Goal: Use online tool/utility: Utilize a website feature to perform a specific function

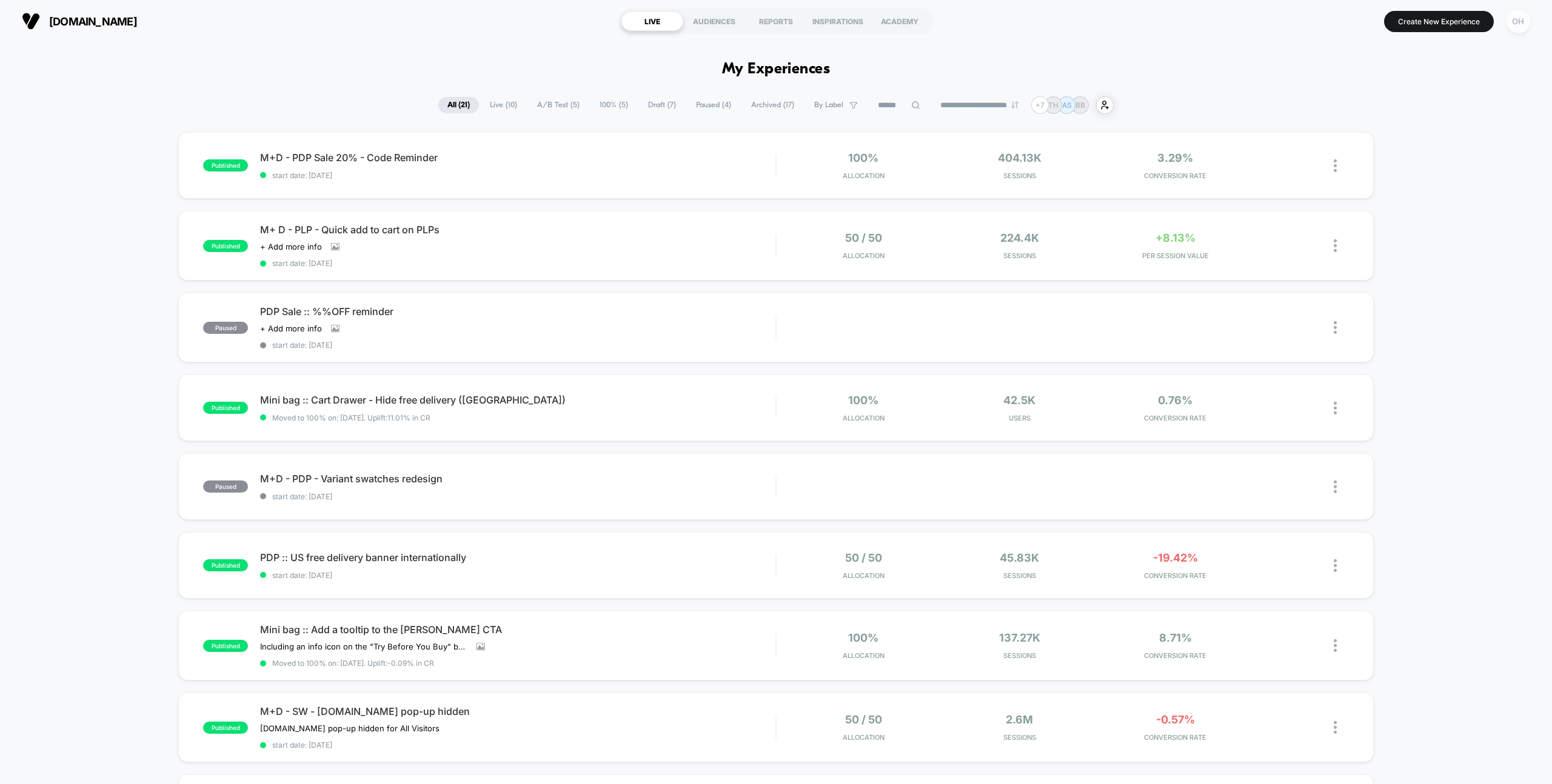
click at [1518, 23] on div "OH" at bounding box center [1518, 22] width 24 height 24
click at [1411, 113] on div "Or Hodeda [EMAIL_ADDRESS][DOMAIN_NAME] Connected Stores" at bounding box center [1446, 84] width 181 height 75
click at [1412, 109] on span "Connected Stores" at bounding box center [1446, 105] width 144 height 10
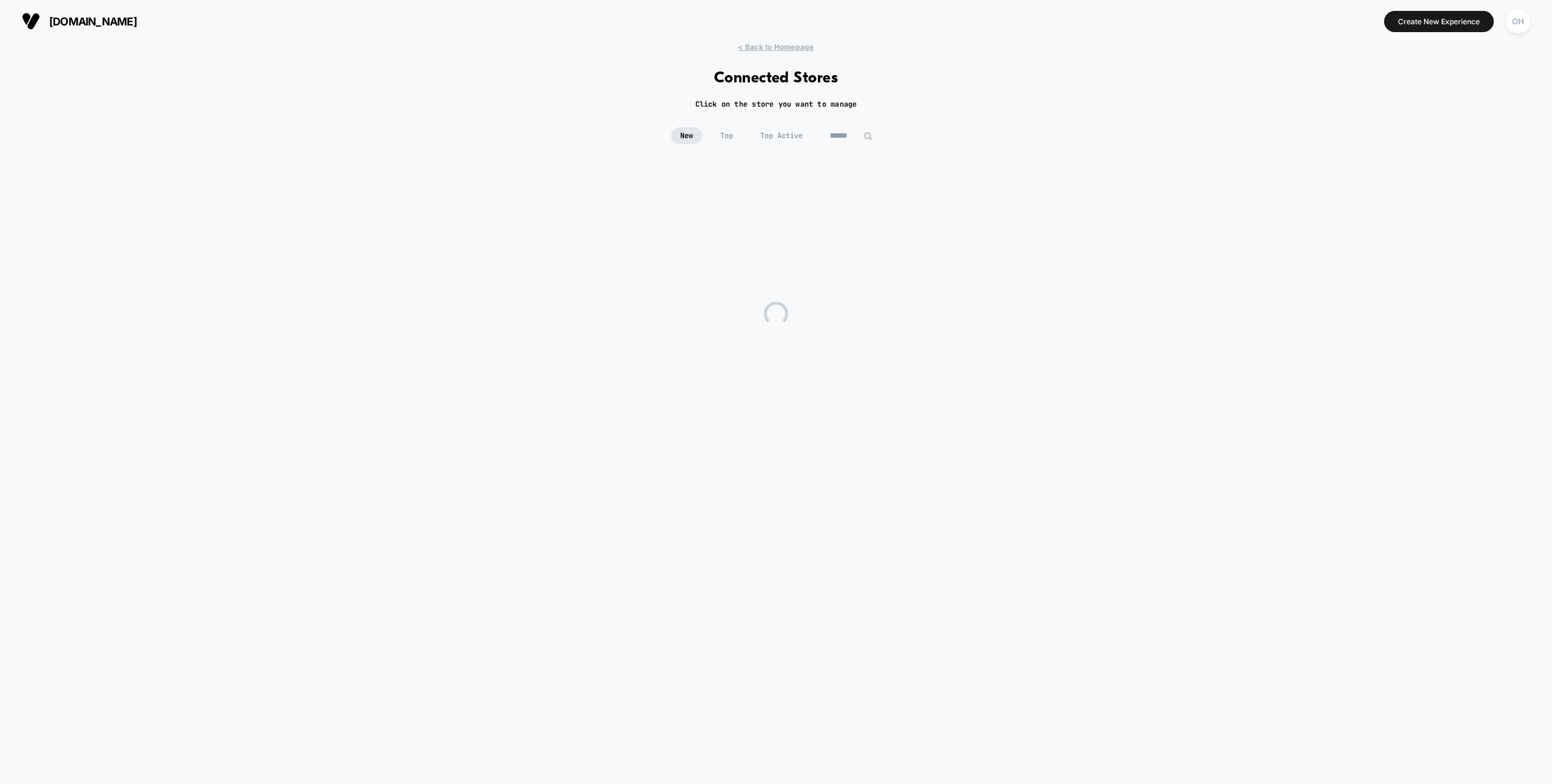
click at [848, 131] on input at bounding box center [852, 135] width 61 height 17
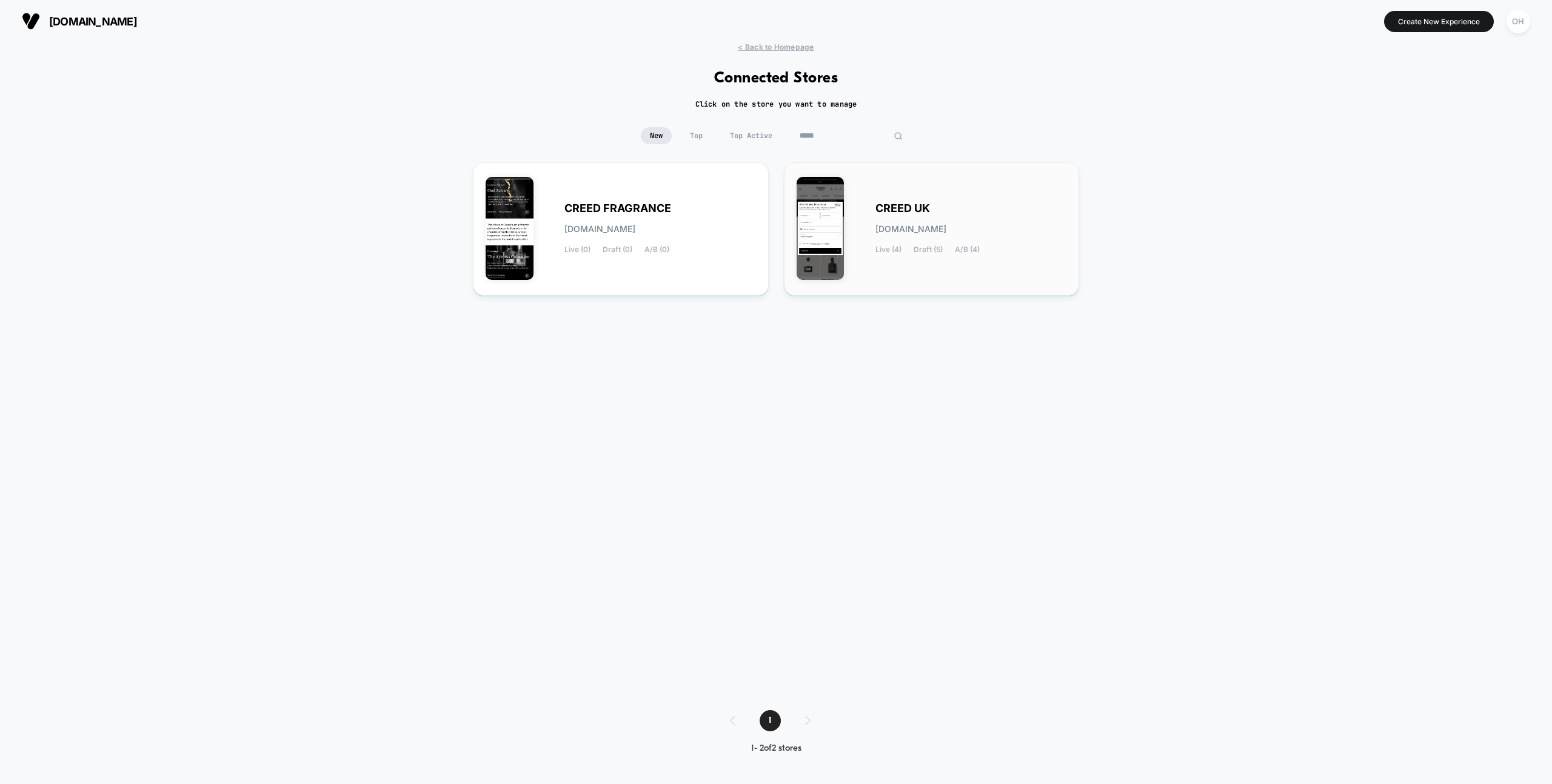
type input "*****"
click at [854, 214] on div "CREED UK [DOMAIN_NAME] Live (4) Draft (5) A/B (4)" at bounding box center [932, 229] width 271 height 108
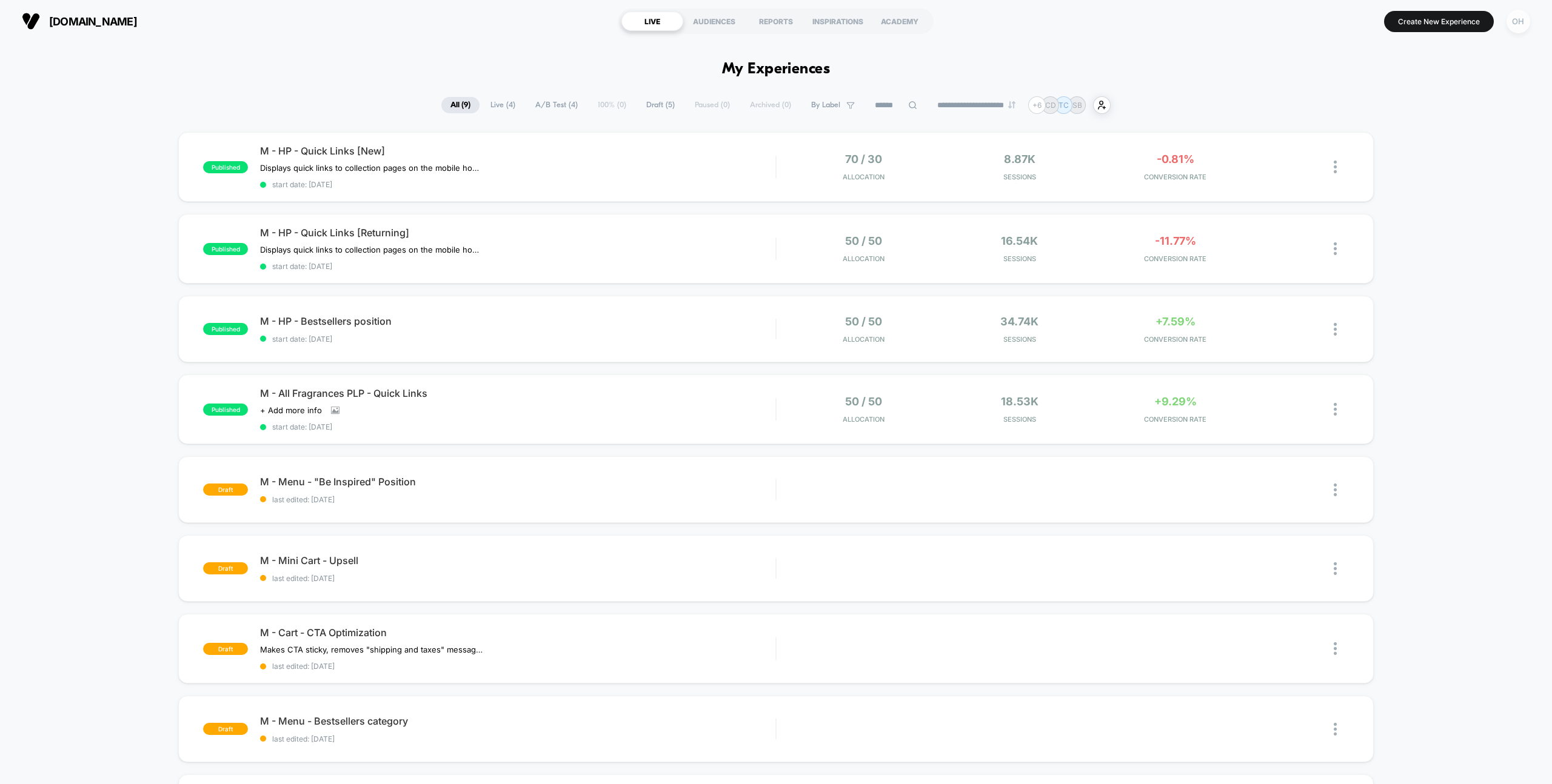
click at [1520, 27] on div "OH" at bounding box center [1518, 22] width 24 height 24
click at [1448, 169] on span "Account Settings" at bounding box center [1456, 166] width 123 height 10
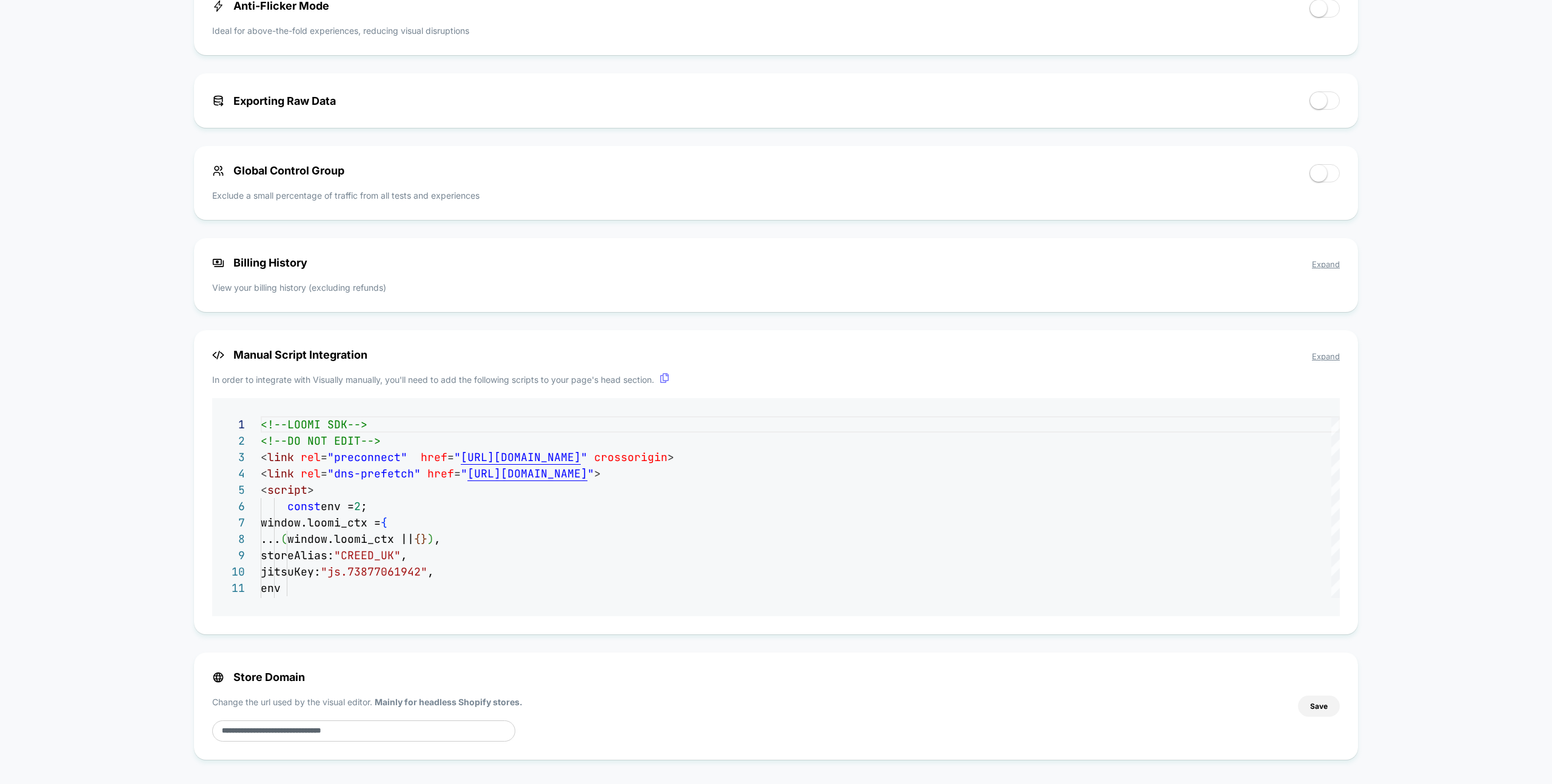
scroll to position [813, 0]
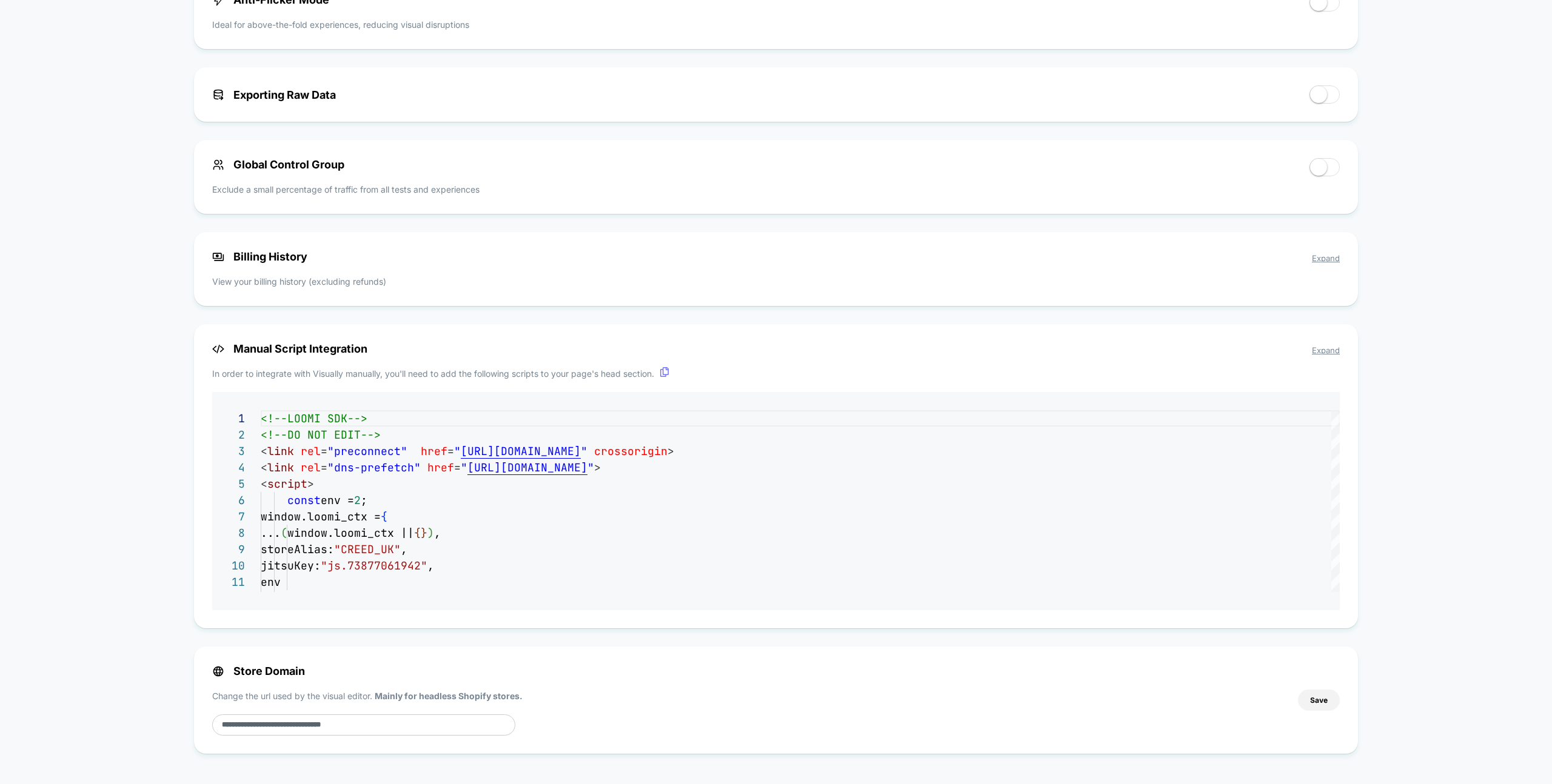
click at [727, 485] on div "**********" at bounding box center [776, 476] width 1164 height 304
click at [704, 496] on div "**********" at bounding box center [776, 476] width 1164 height 304
click at [1339, 346] on span "Expand" at bounding box center [1325, 350] width 28 height 10
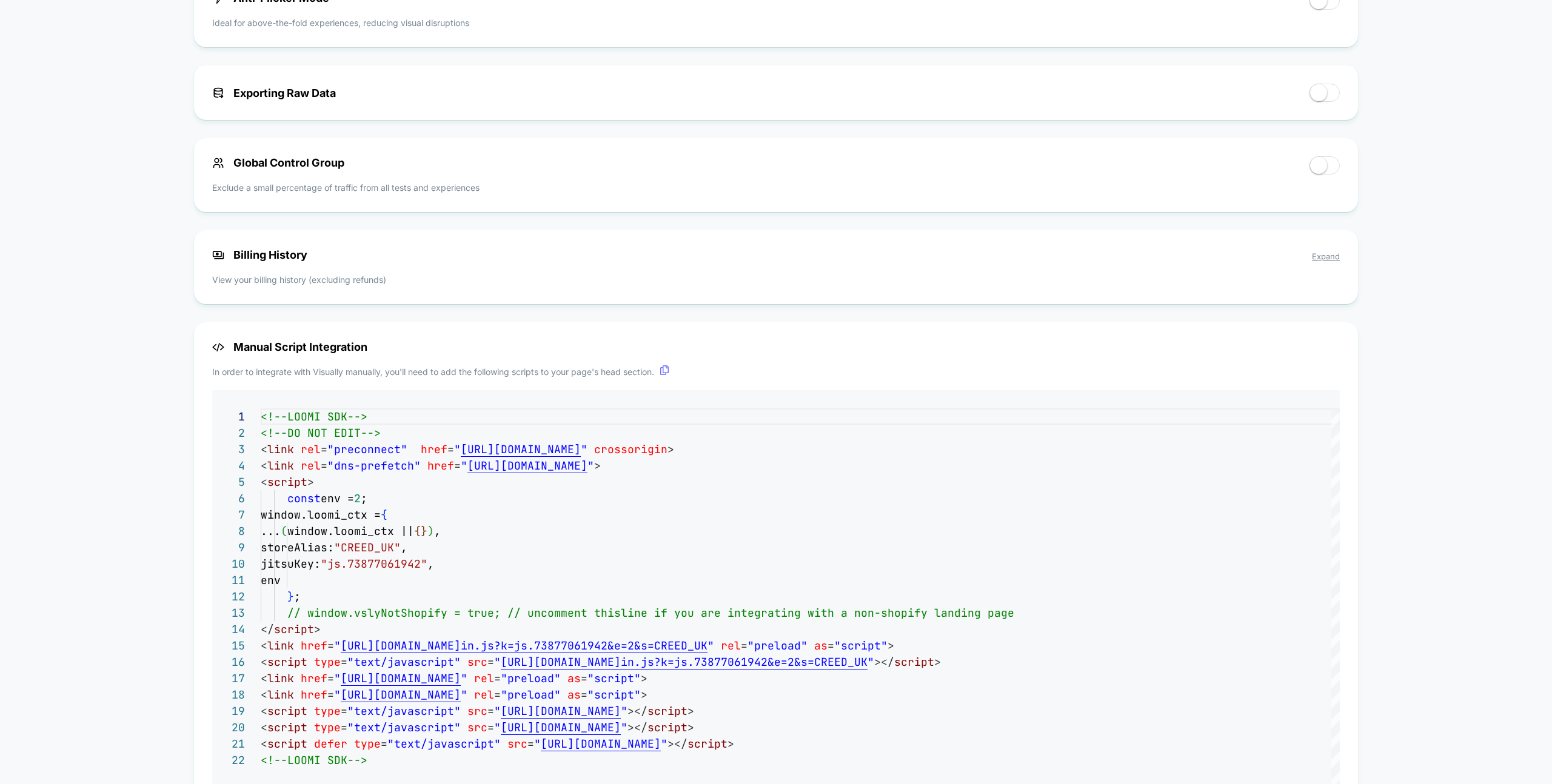
scroll to position [629, 0]
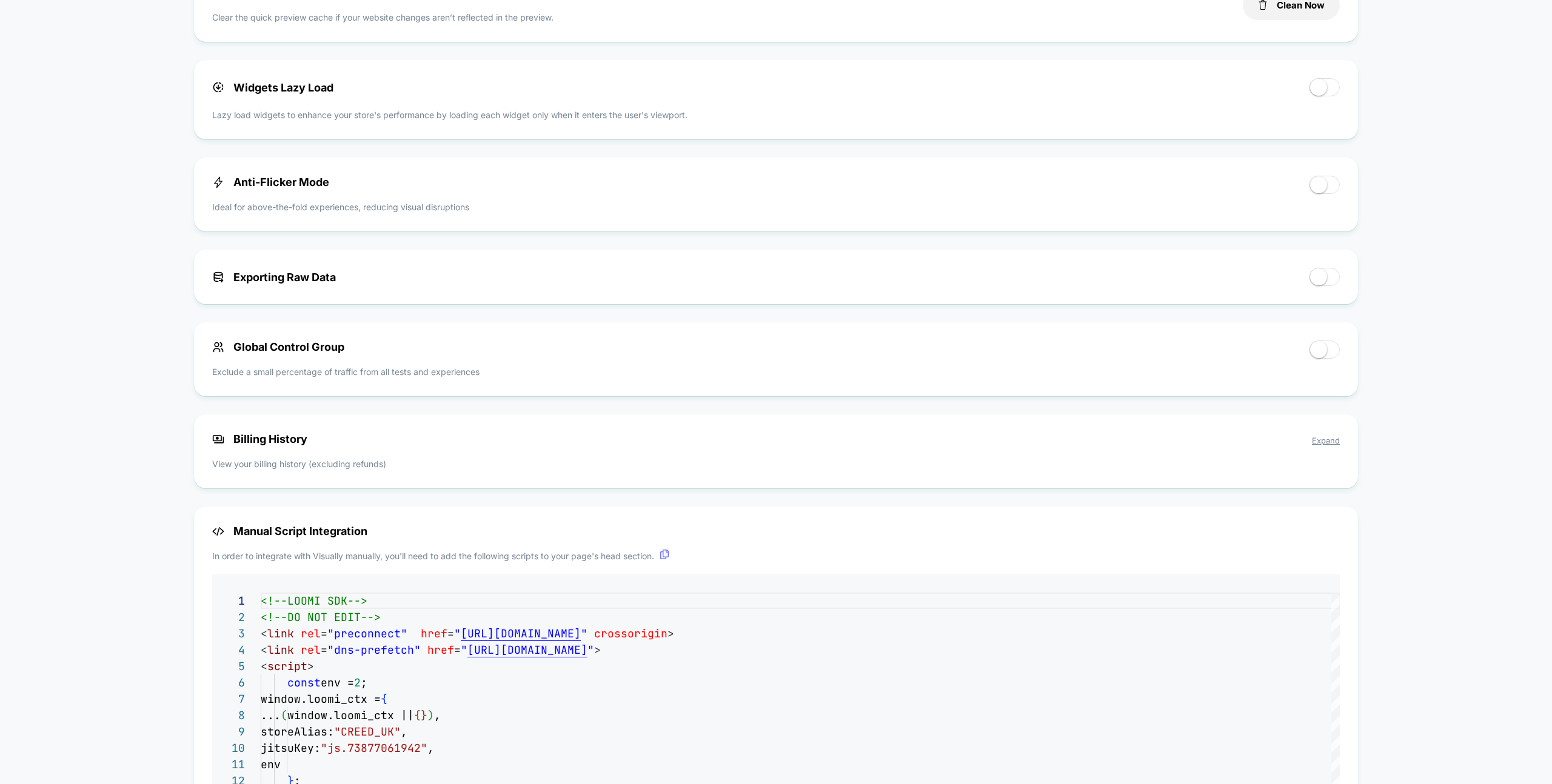
click at [1331, 530] on span "Manual Script Integration" at bounding box center [776, 531] width 1128 height 13
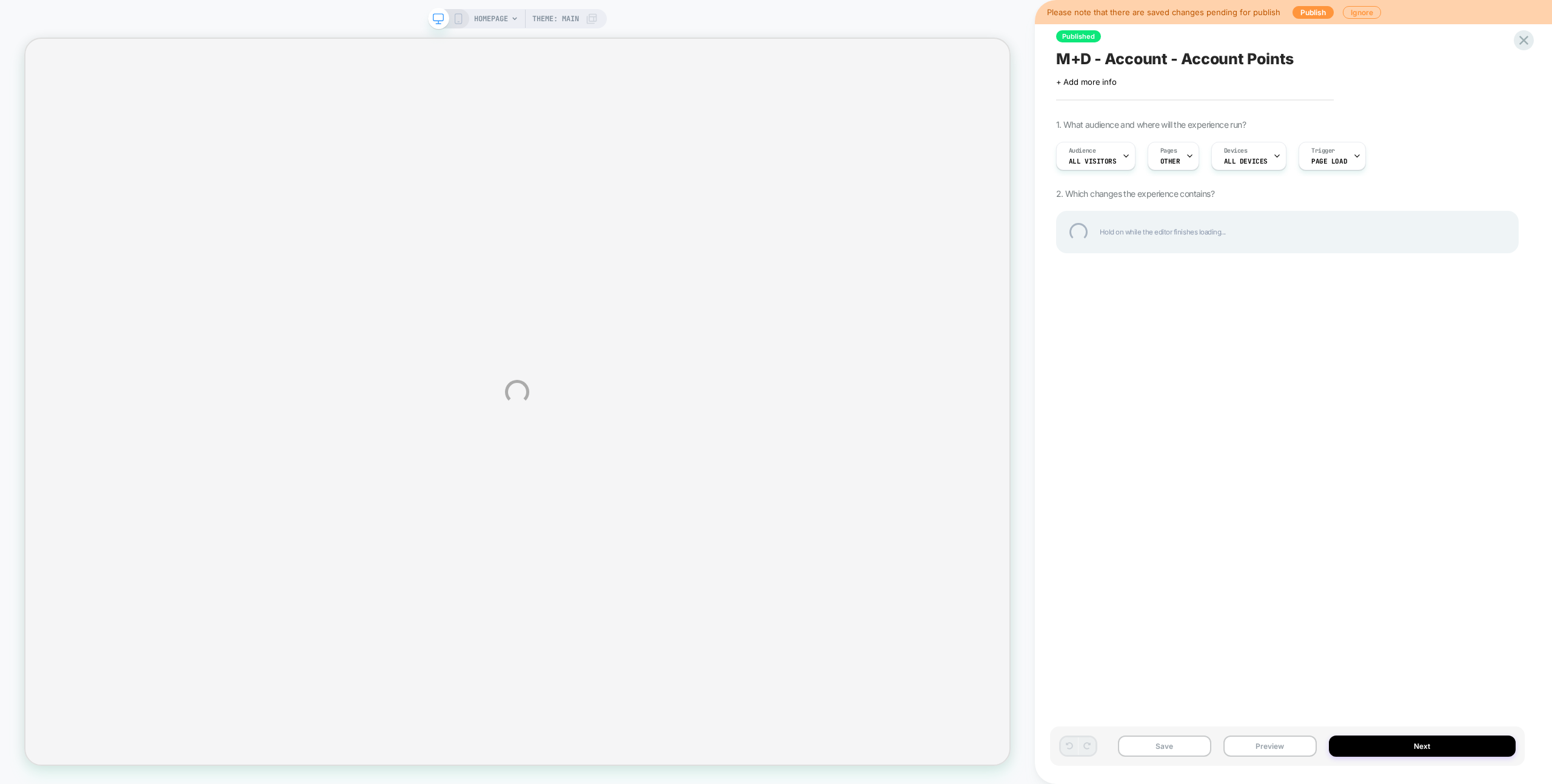
click at [1301, 744] on div "HOMEPAGE Theme: MAIN Please note that there are saved changes pending for publi…" at bounding box center [776, 392] width 1552 height 784
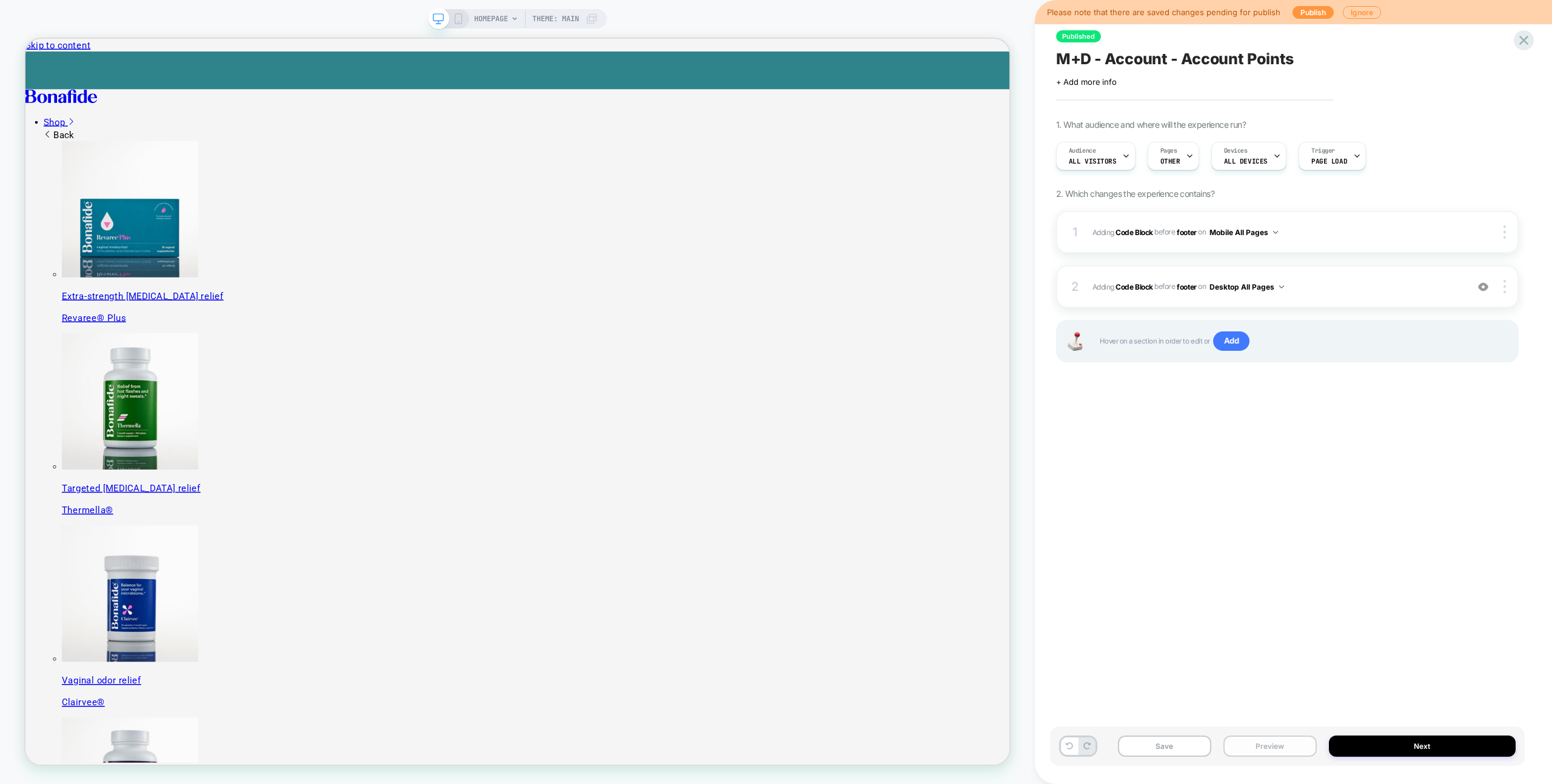
click at [1301, 744] on button "Preview" at bounding box center [1270, 746] width 94 height 22
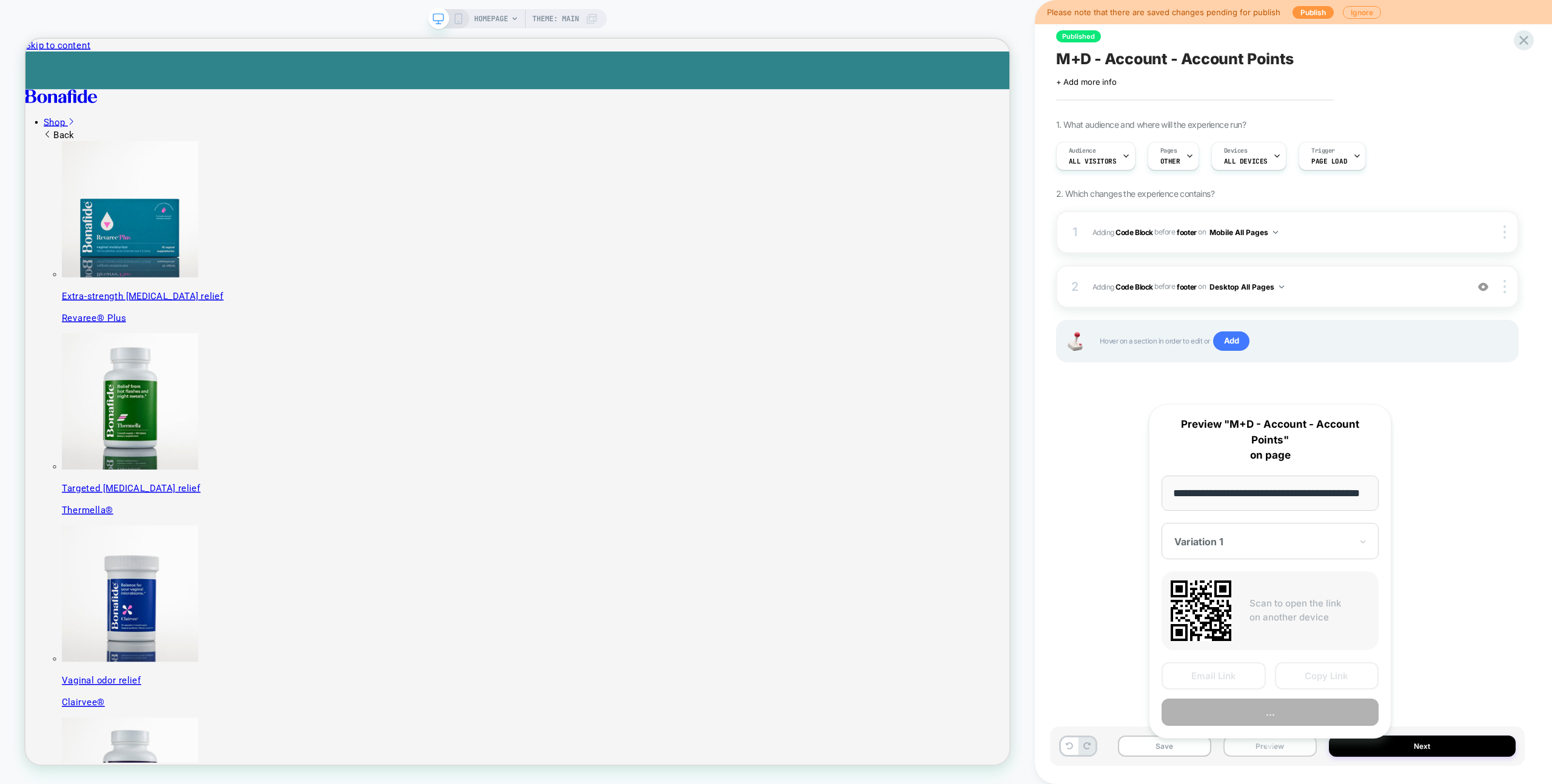
scroll to position [0, 31]
click at [1298, 706] on button "Preview" at bounding box center [1269, 713] width 217 height 27
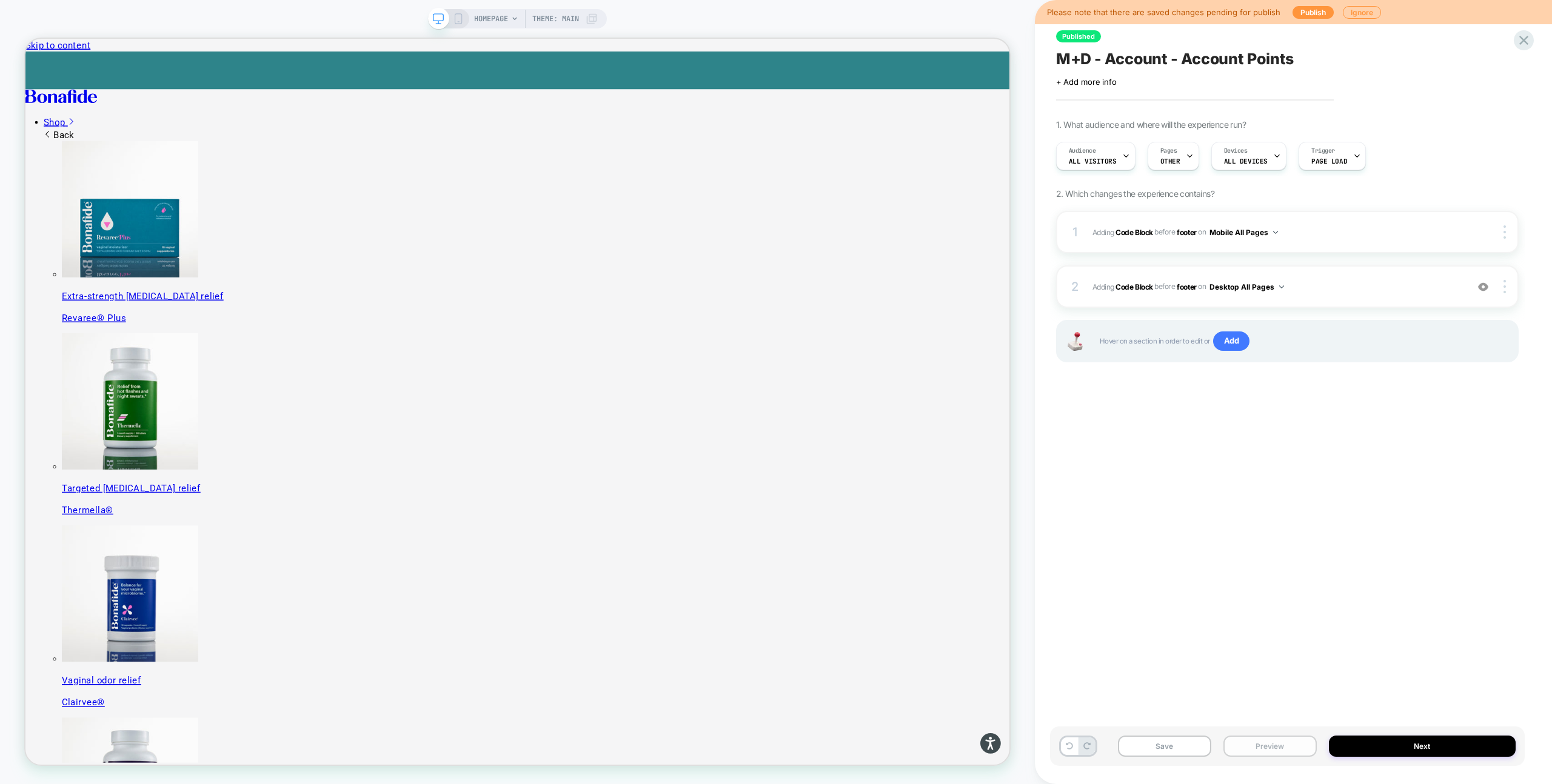
drag, startPoint x: 1272, startPoint y: 746, endPoint x: 1278, endPoint y: 739, distance: 9.2
click at [1272, 746] on button "Preview" at bounding box center [1270, 746] width 94 height 22
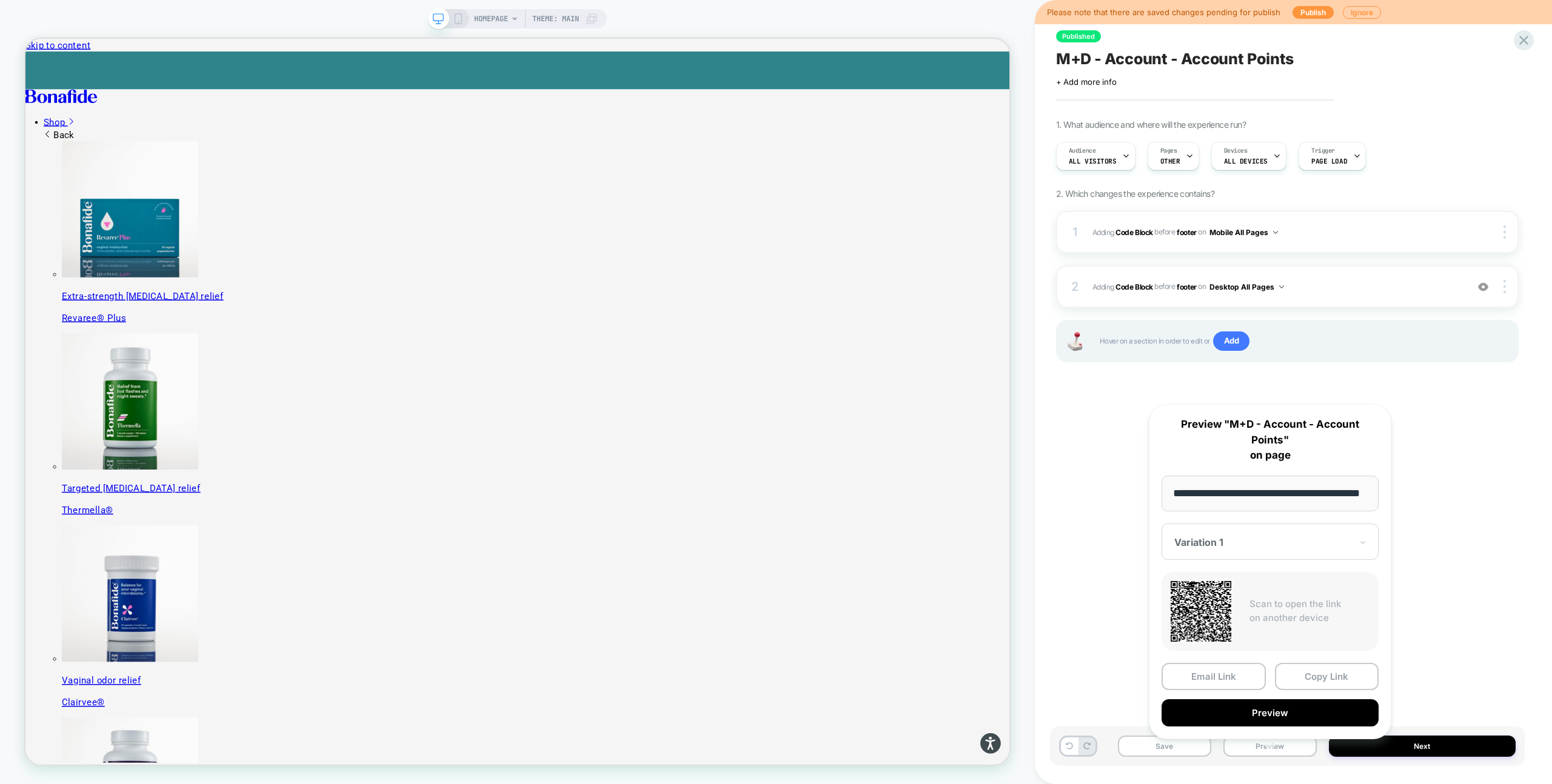
drag, startPoint x: 1317, startPoint y: 662, endPoint x: 1027, endPoint y: 456, distance: 355.7
click at [1317, 663] on button "Copy Link" at bounding box center [1327, 677] width 104 height 27
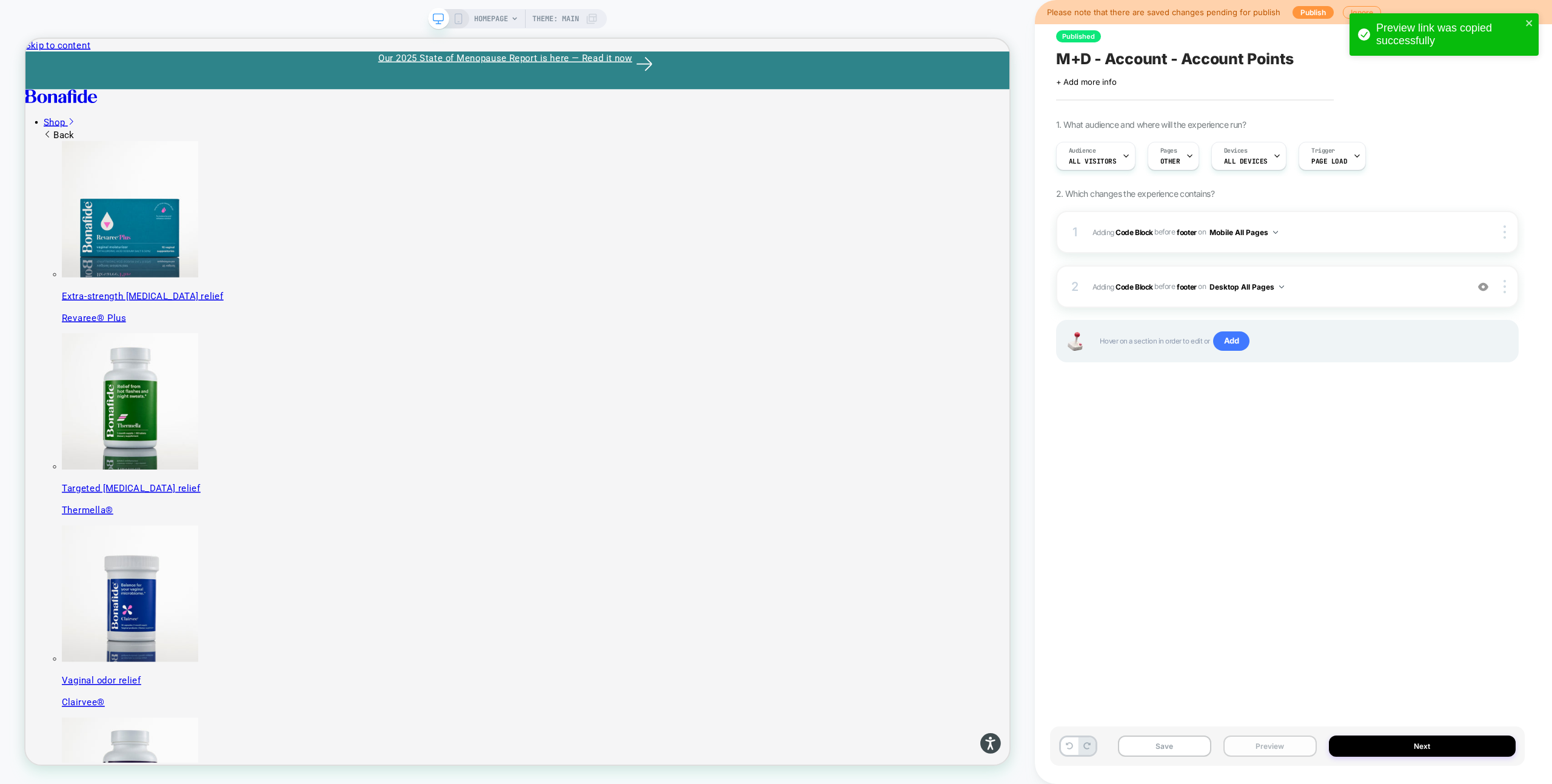
drag, startPoint x: 1269, startPoint y: 749, endPoint x: 1269, endPoint y: 738, distance: 11.0
click at [1269, 749] on button "Preview" at bounding box center [1270, 746] width 94 height 22
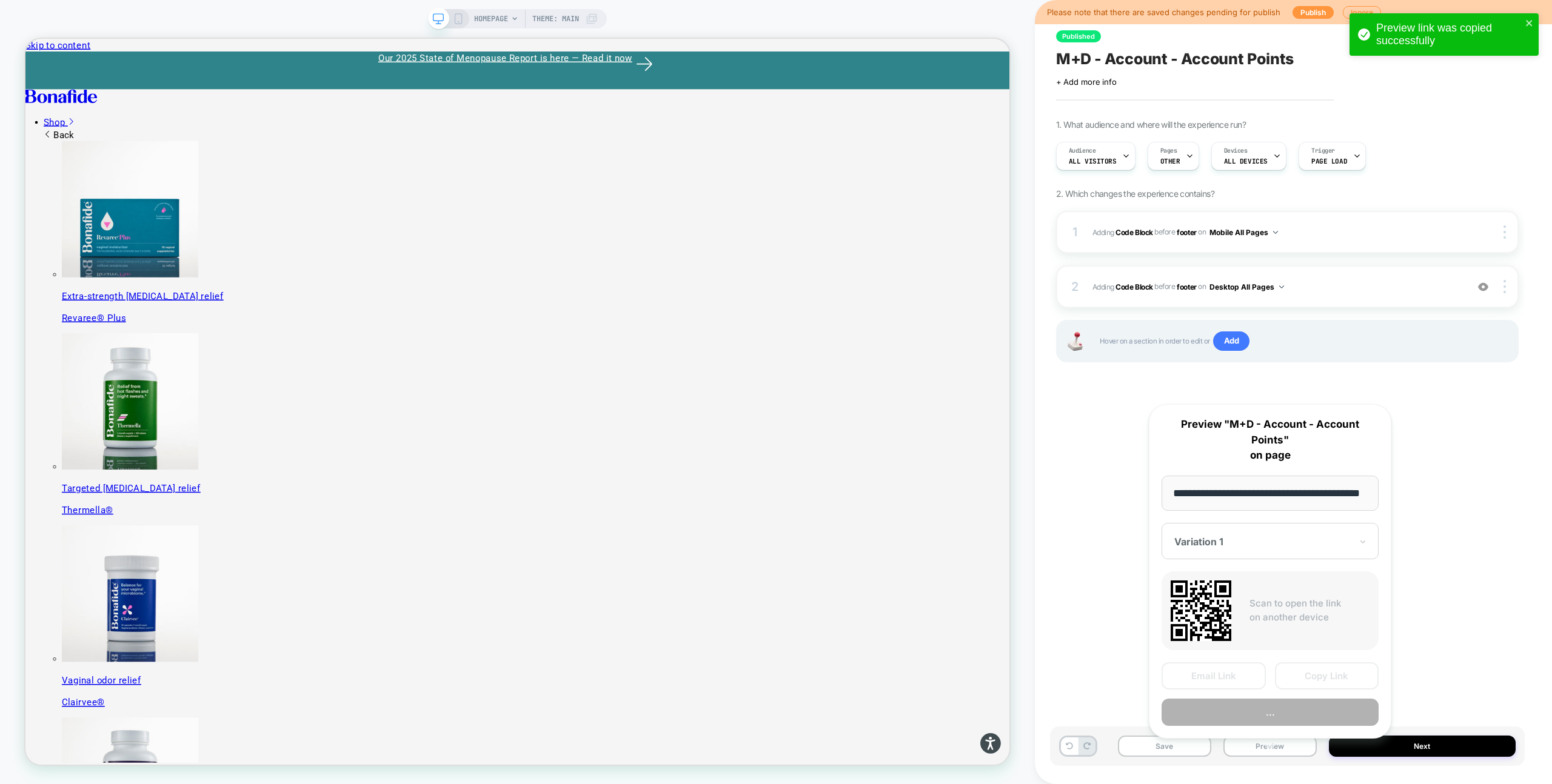
scroll to position [0, 31]
click at [1272, 702] on button "Preview" at bounding box center [1269, 713] width 217 height 27
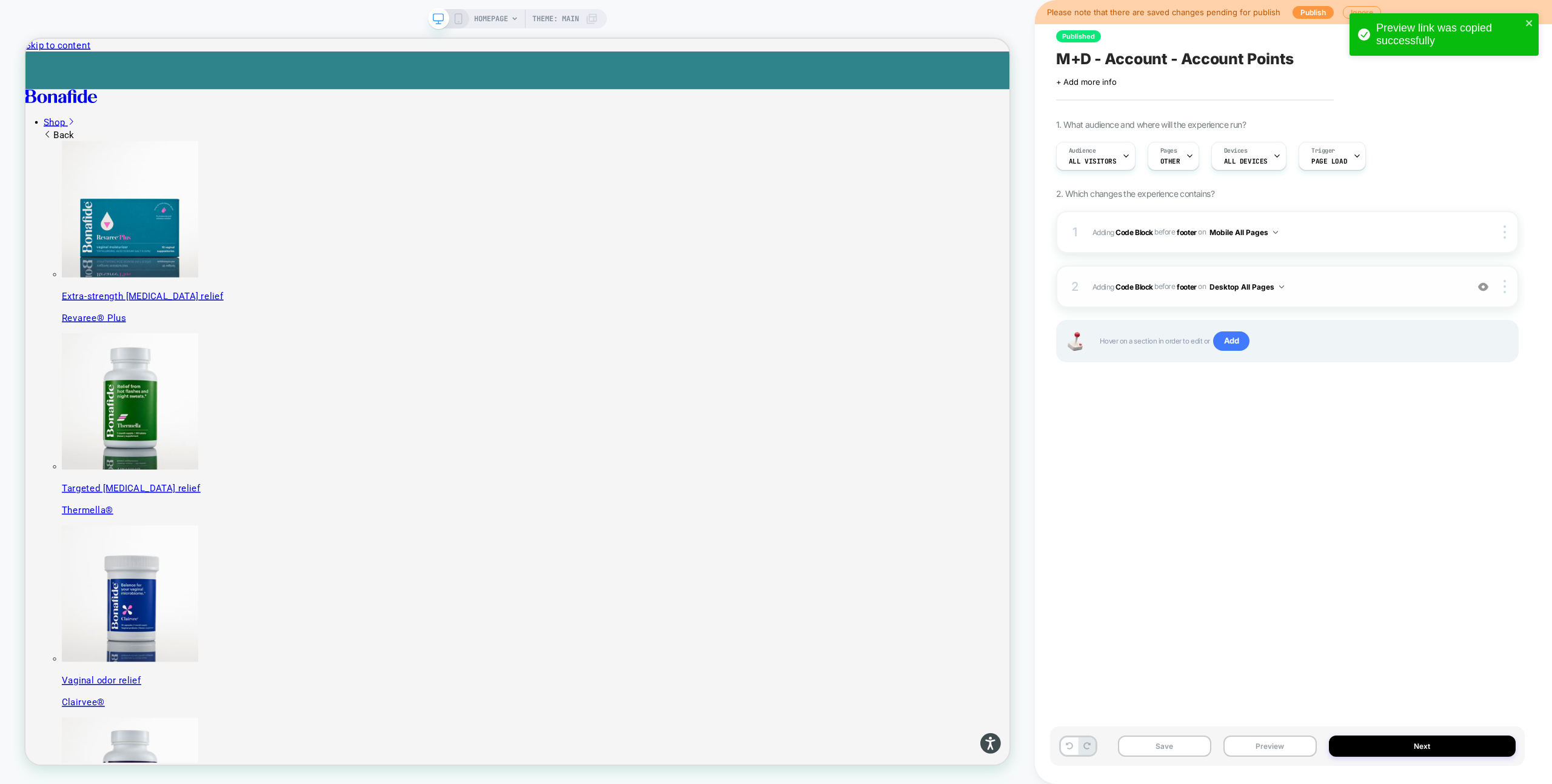
click at [1353, 290] on span "Adding Code Block BEFORE footer footer on Desktop All Pages" at bounding box center [1277, 286] width 369 height 15
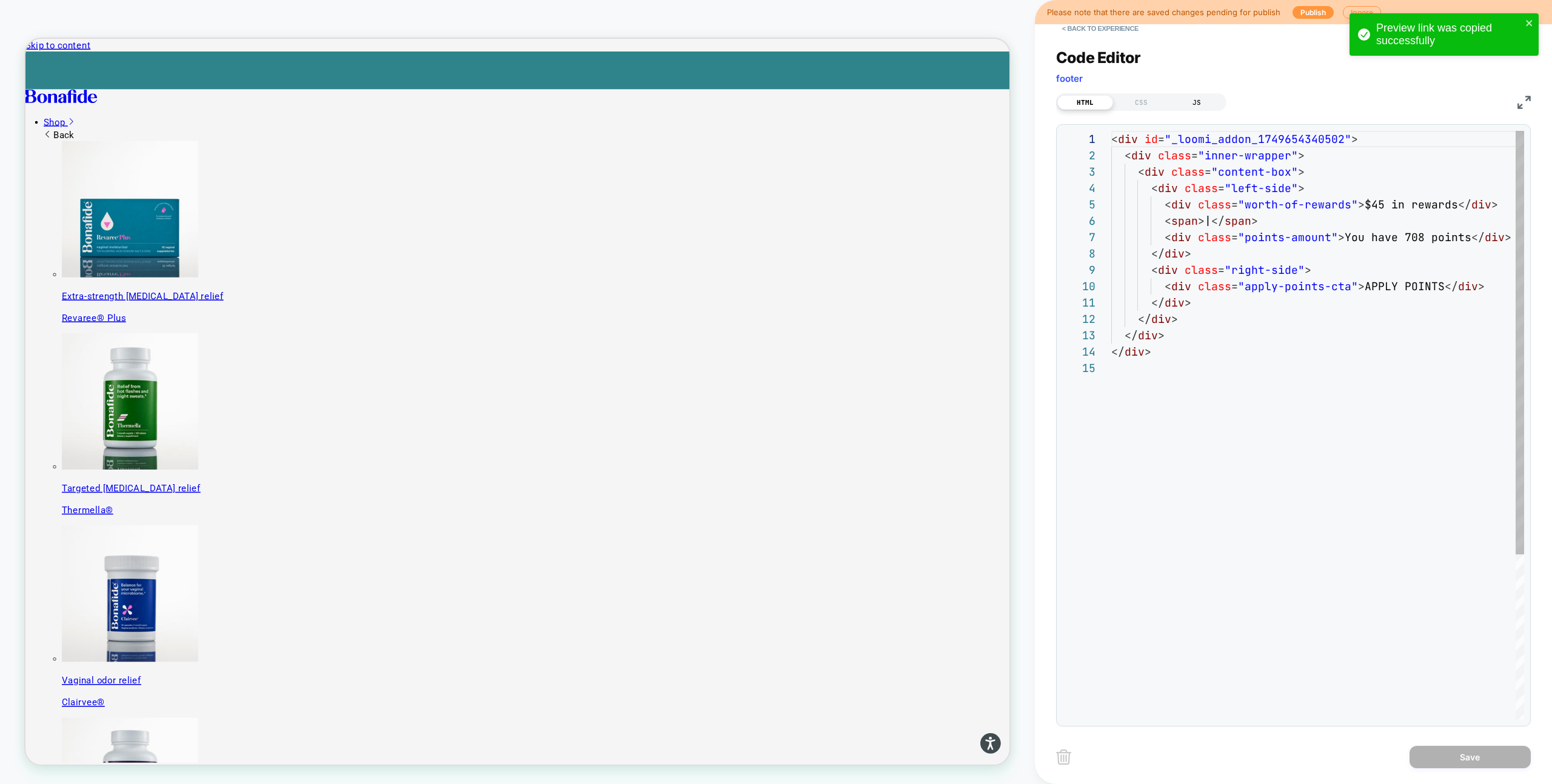
scroll to position [164, 0]
click at [1189, 96] on div "JS" at bounding box center [1197, 102] width 56 height 14
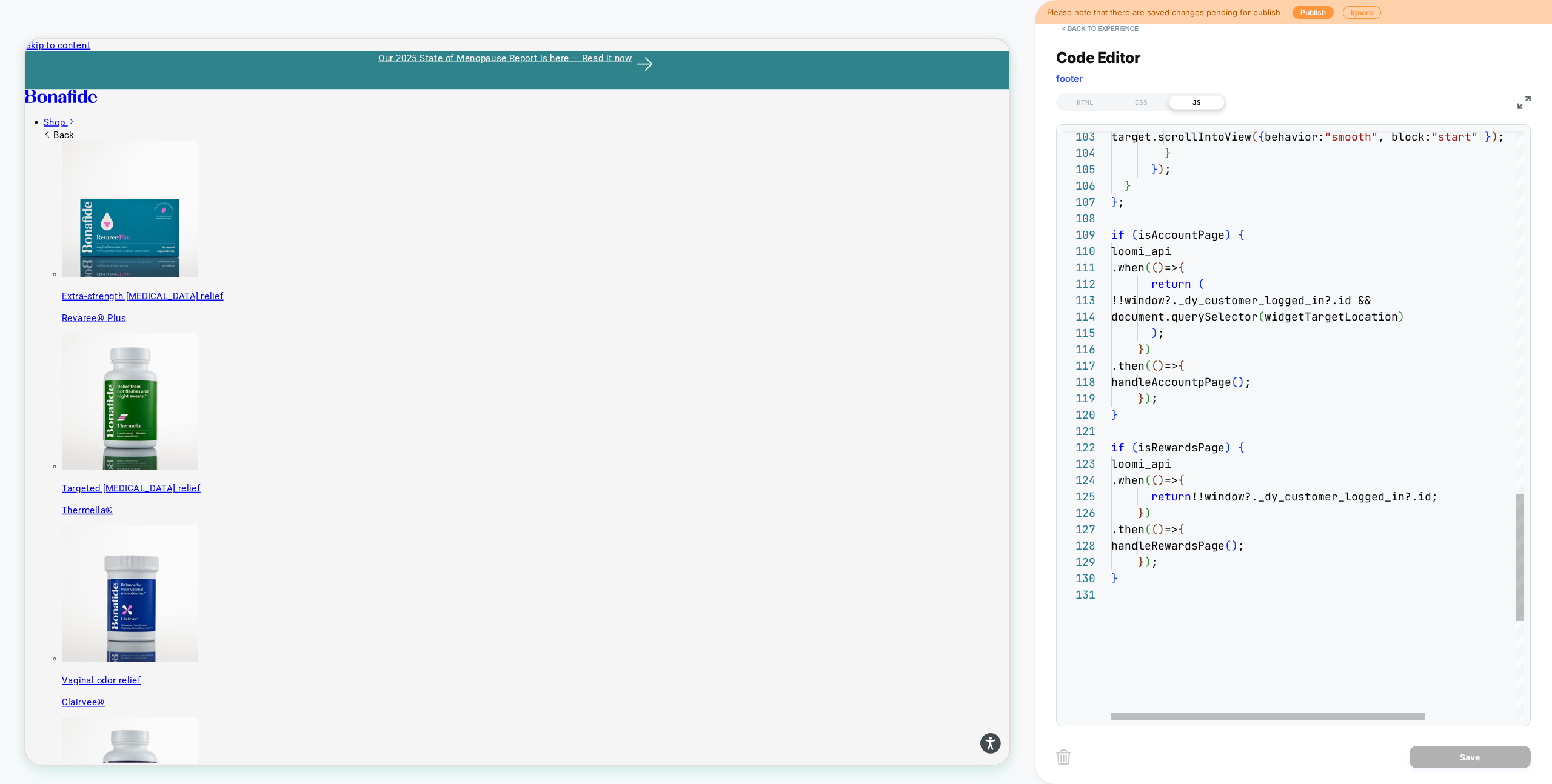
click at [1199, 243] on div "loomi_api" at bounding box center [1378, 251] width 532 height 16
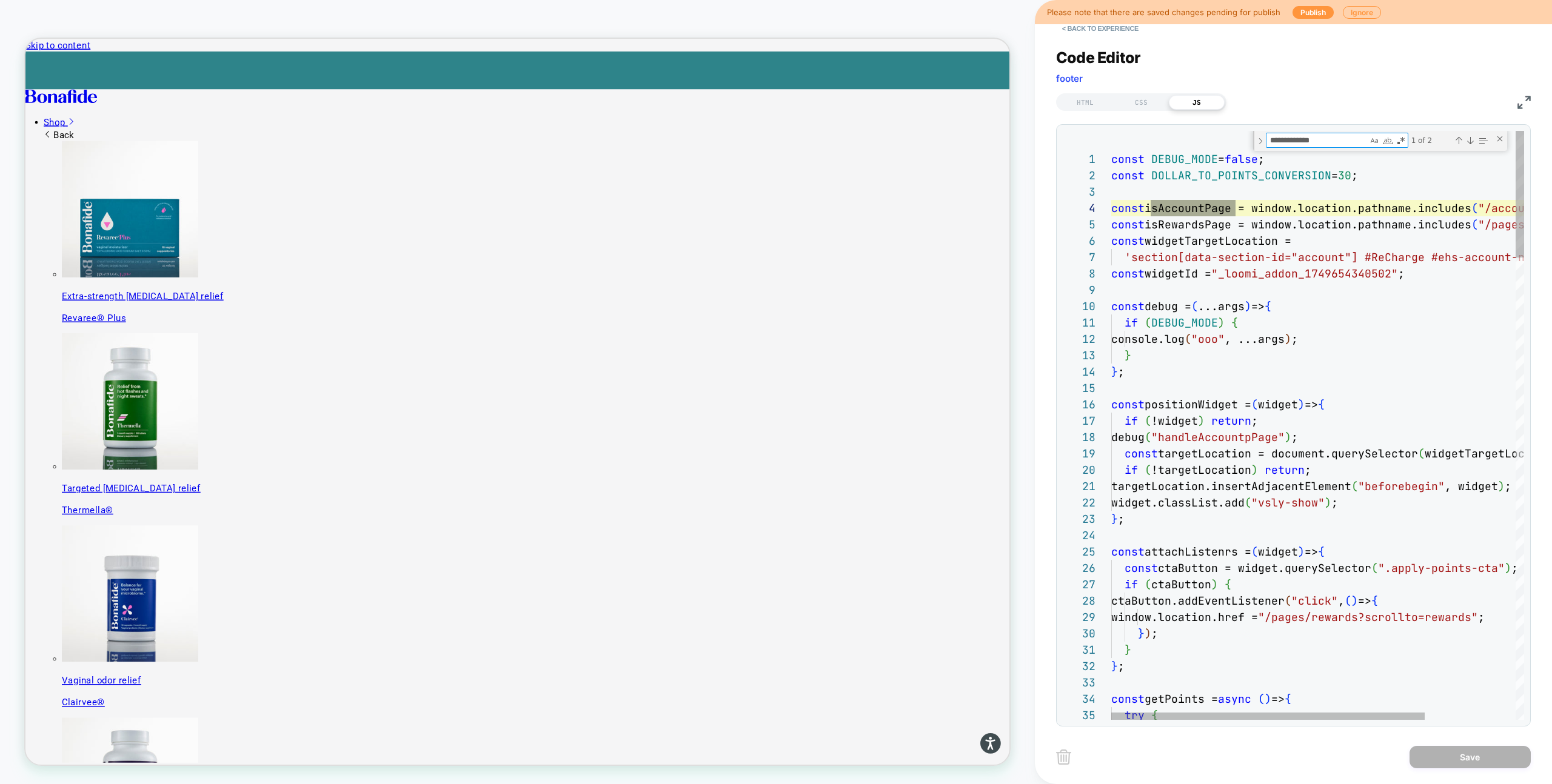
scroll to position [164, 124]
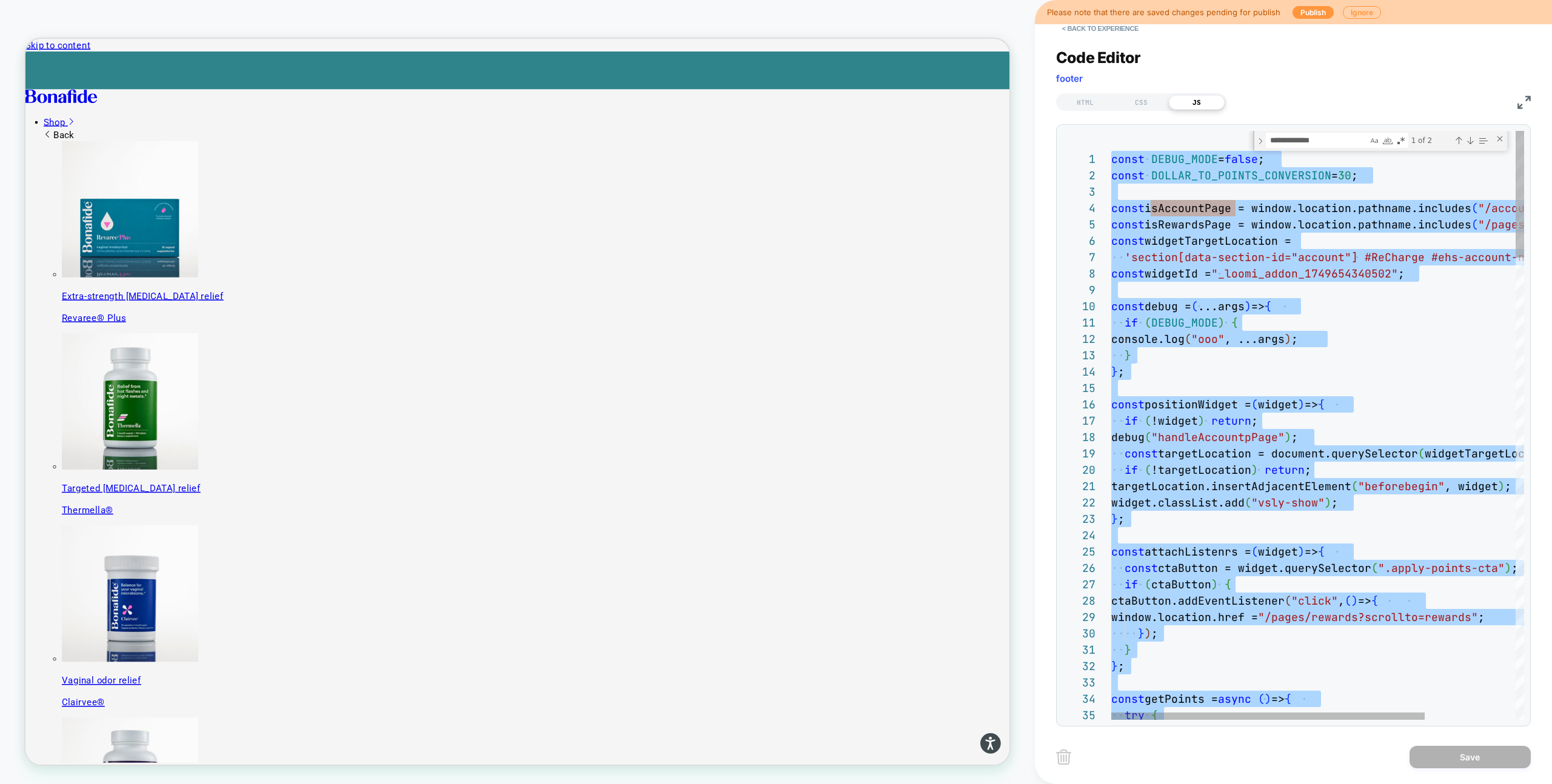
drag, startPoint x: 1291, startPoint y: 421, endPoint x: 1315, endPoint y: 411, distance: 26.0
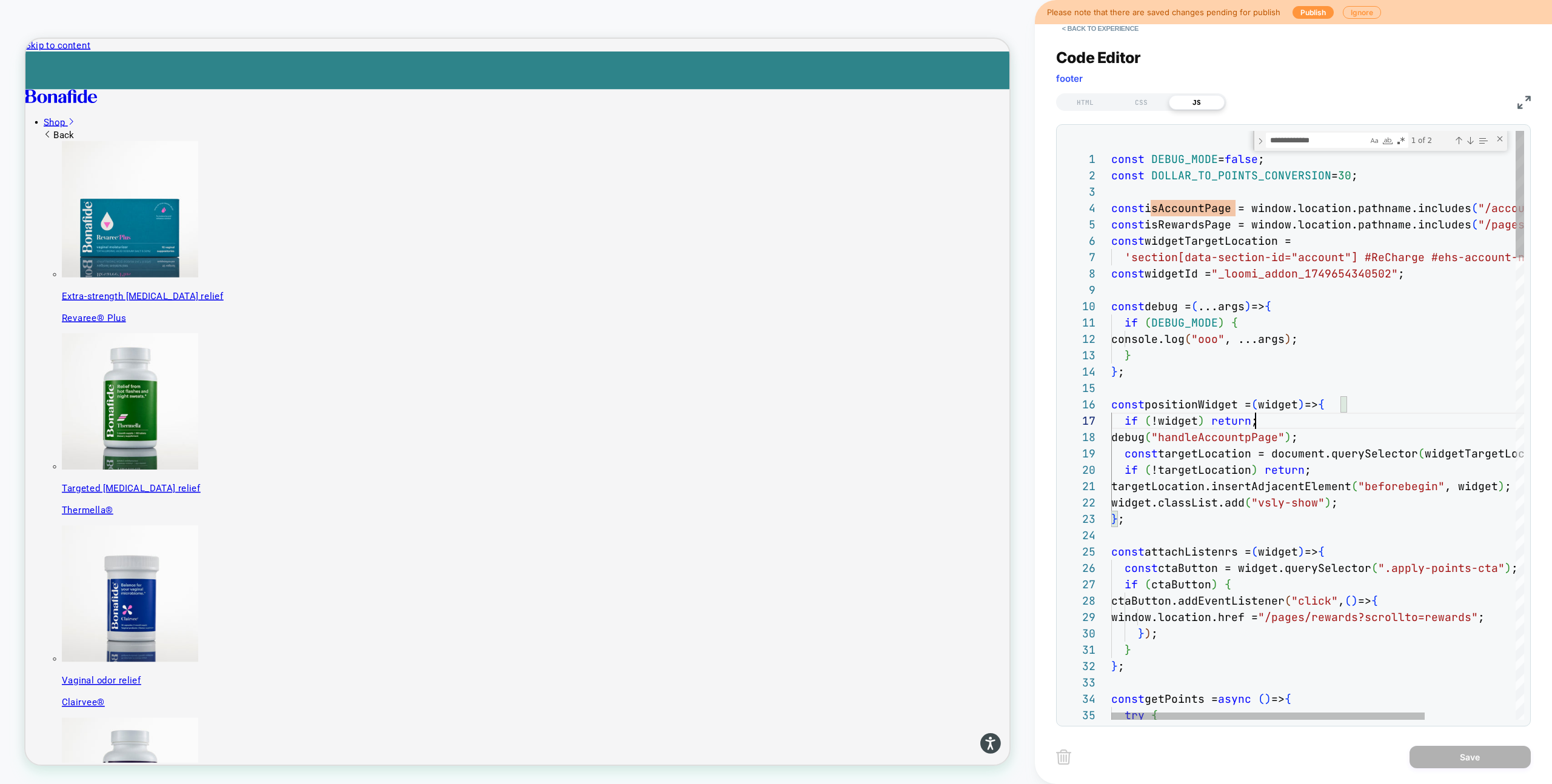
drag, startPoint x: 1329, startPoint y: 402, endPoint x: 1340, endPoint y: 422, distance: 22.8
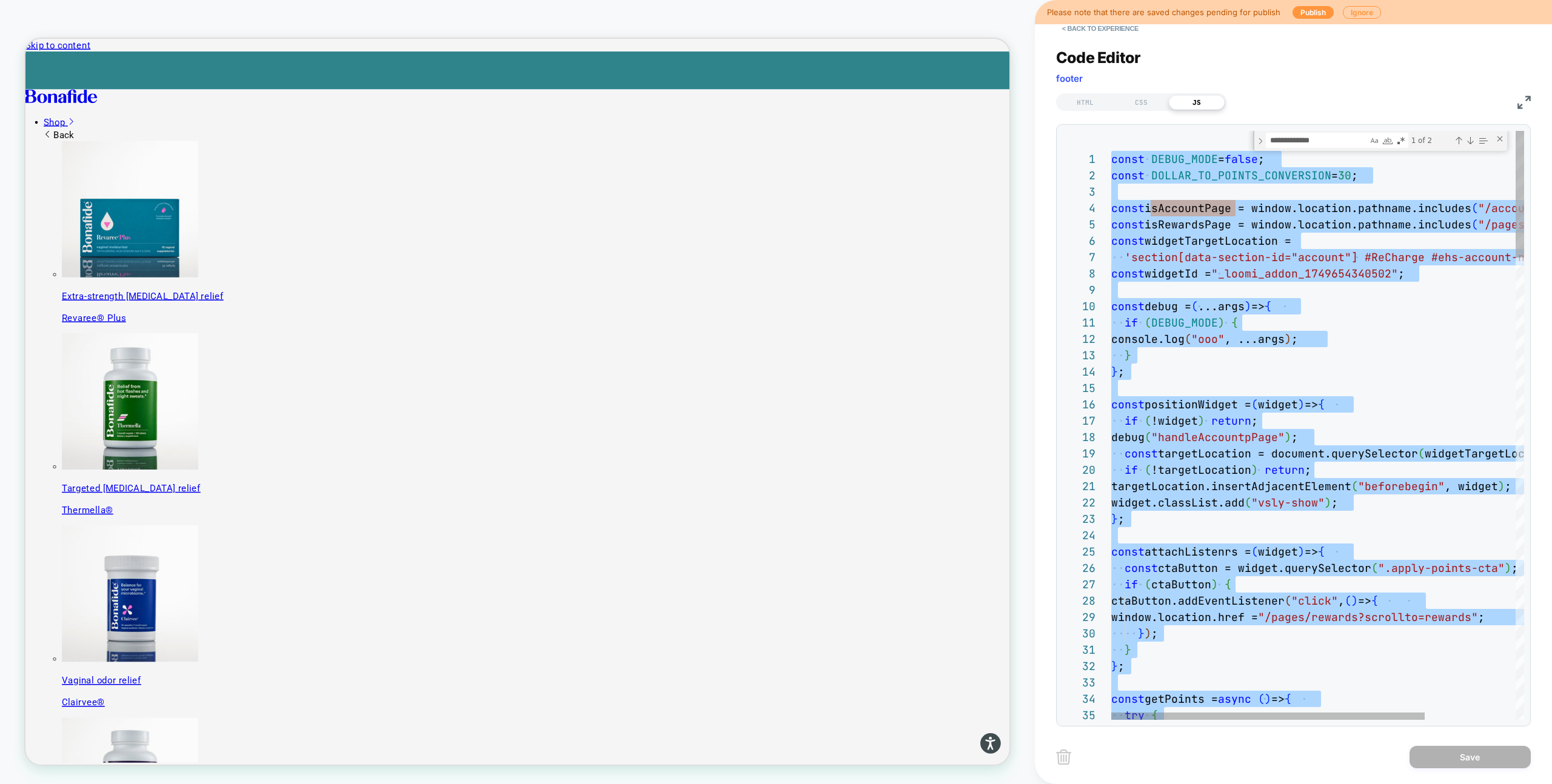
type textarea "**********"
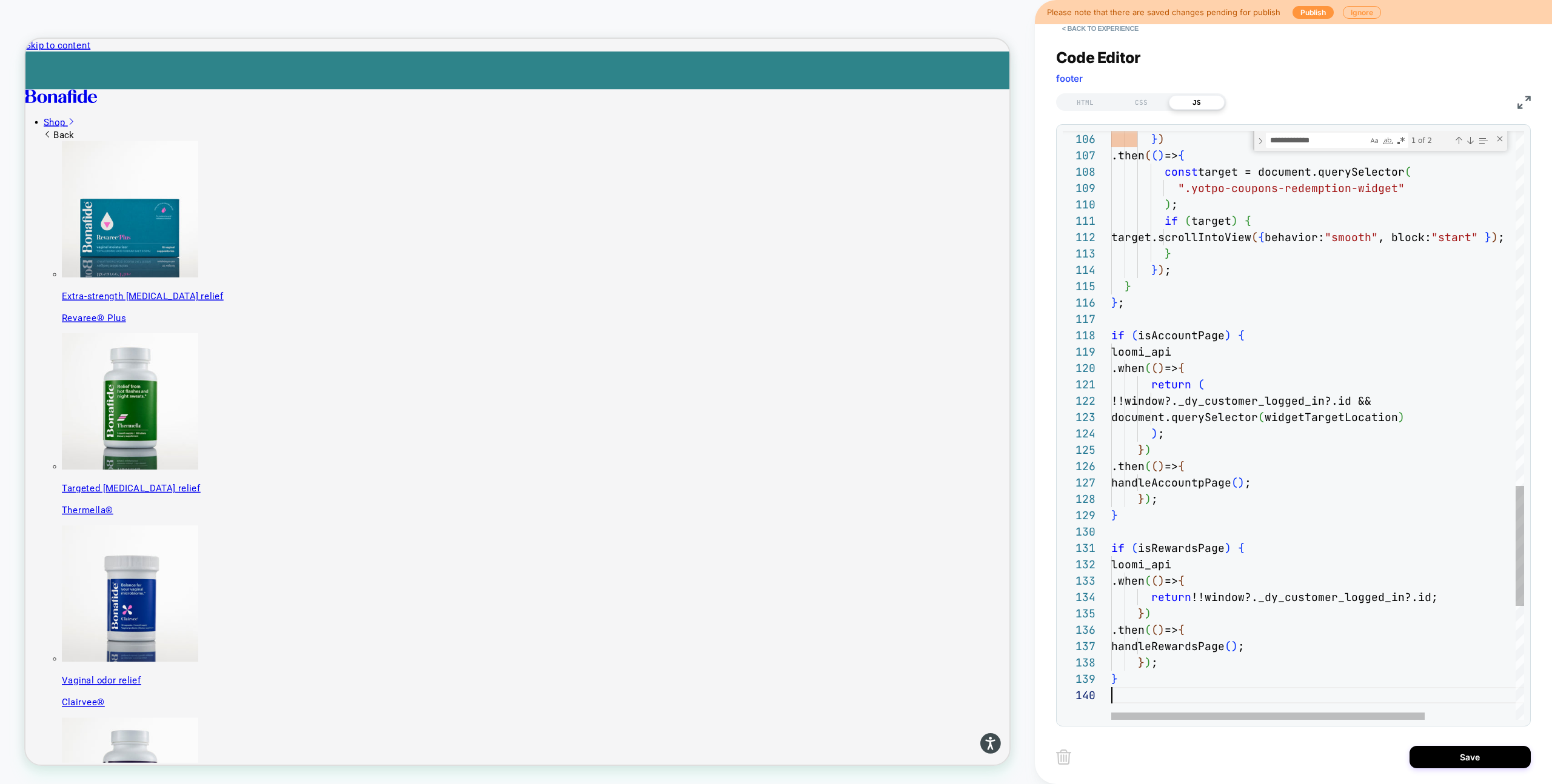
scroll to position [147, 0]
click at [1454, 738] on div "< Back to experience Code Editor footer HTML CSS JS 106 107 108 109 110 111 112…" at bounding box center [1293, 392] width 475 height 784
drag, startPoint x: 1457, startPoint y: 753, endPoint x: 1383, endPoint y: 756, distance: 74.1
click at [1456, 753] on button "Save" at bounding box center [1470, 758] width 122 height 22
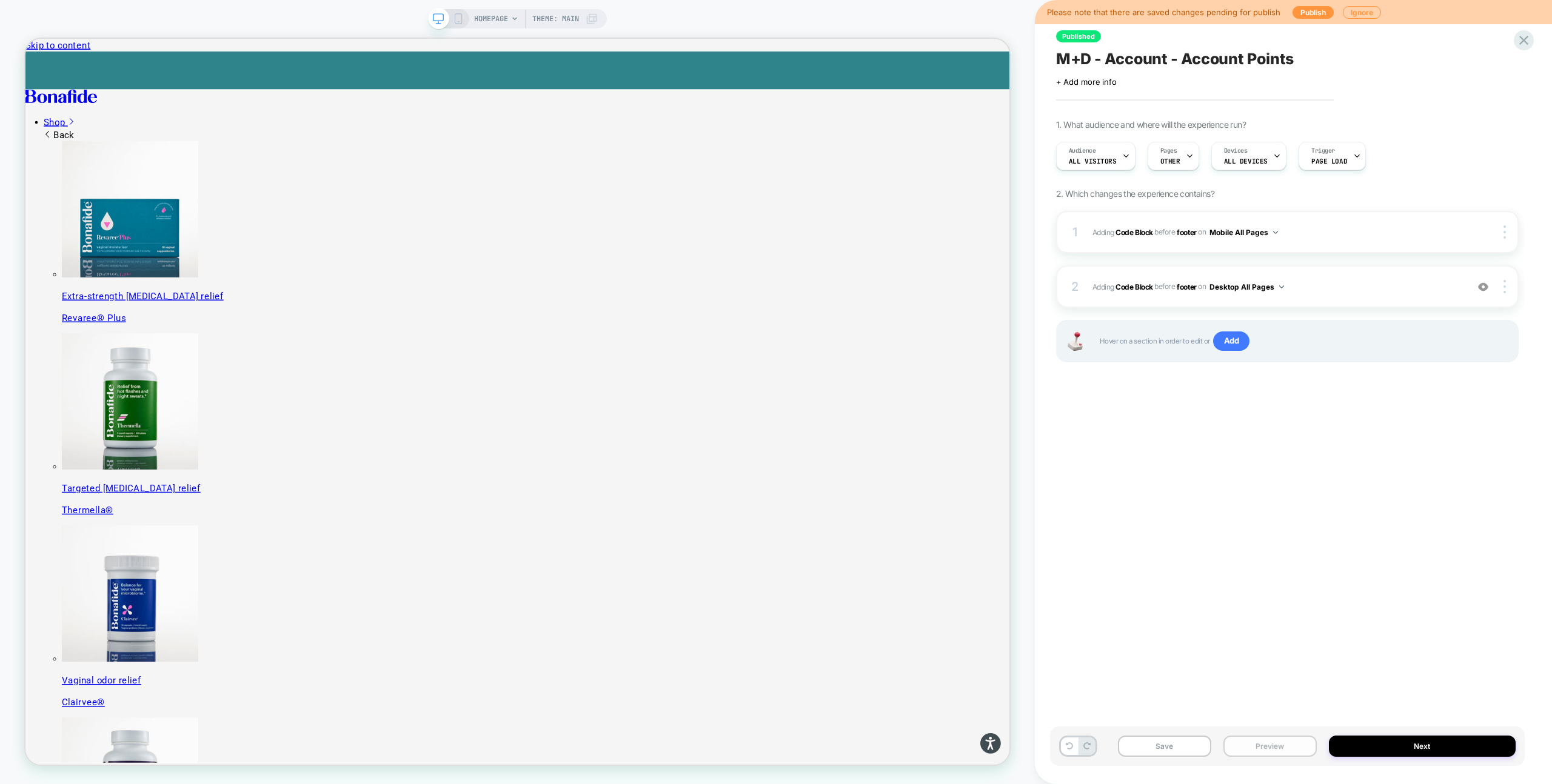
click at [1289, 743] on button "Preview" at bounding box center [1270, 746] width 94 height 22
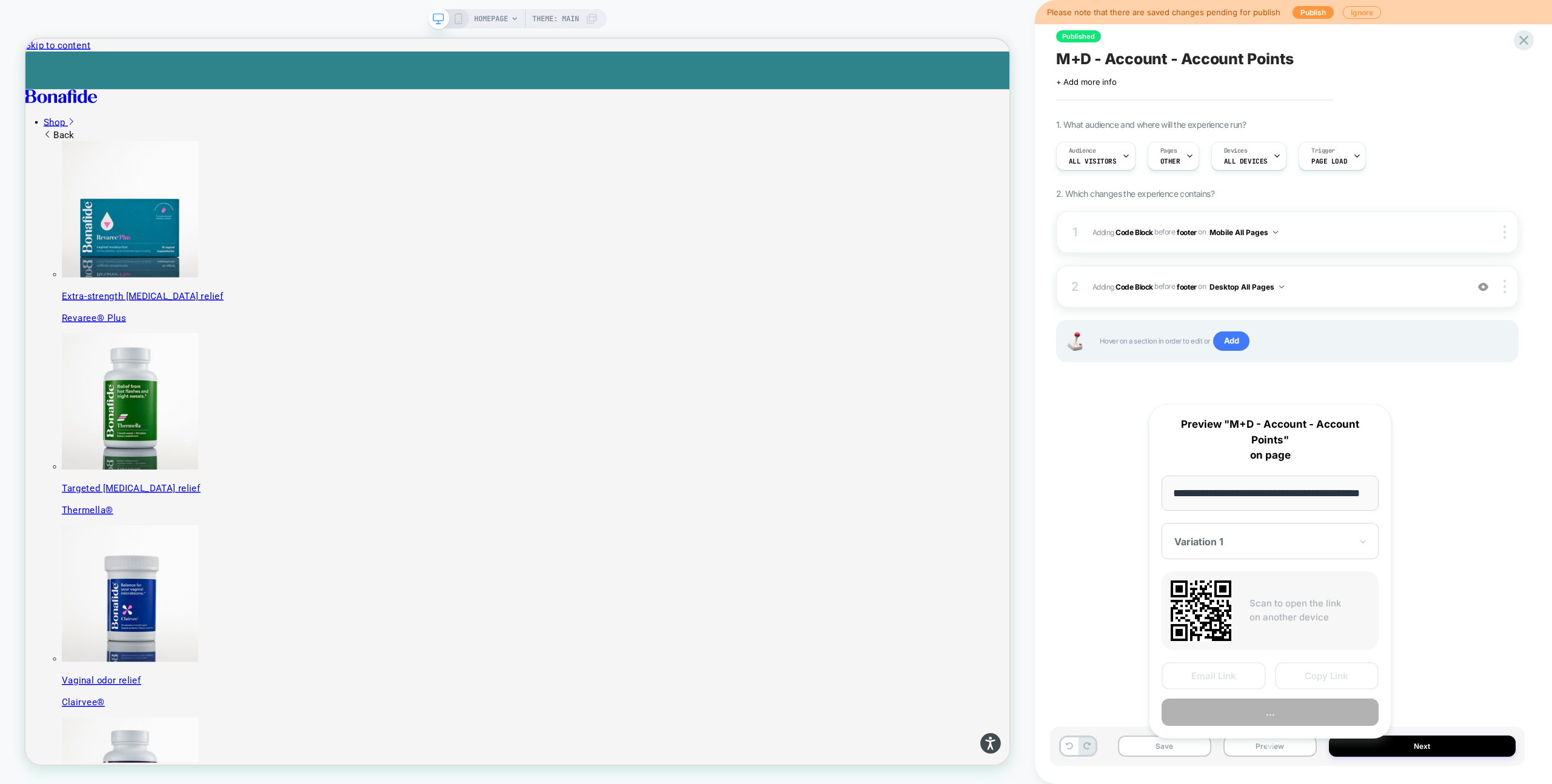
scroll to position [0, 31]
click at [1288, 702] on button "Preview" at bounding box center [1269, 713] width 217 height 27
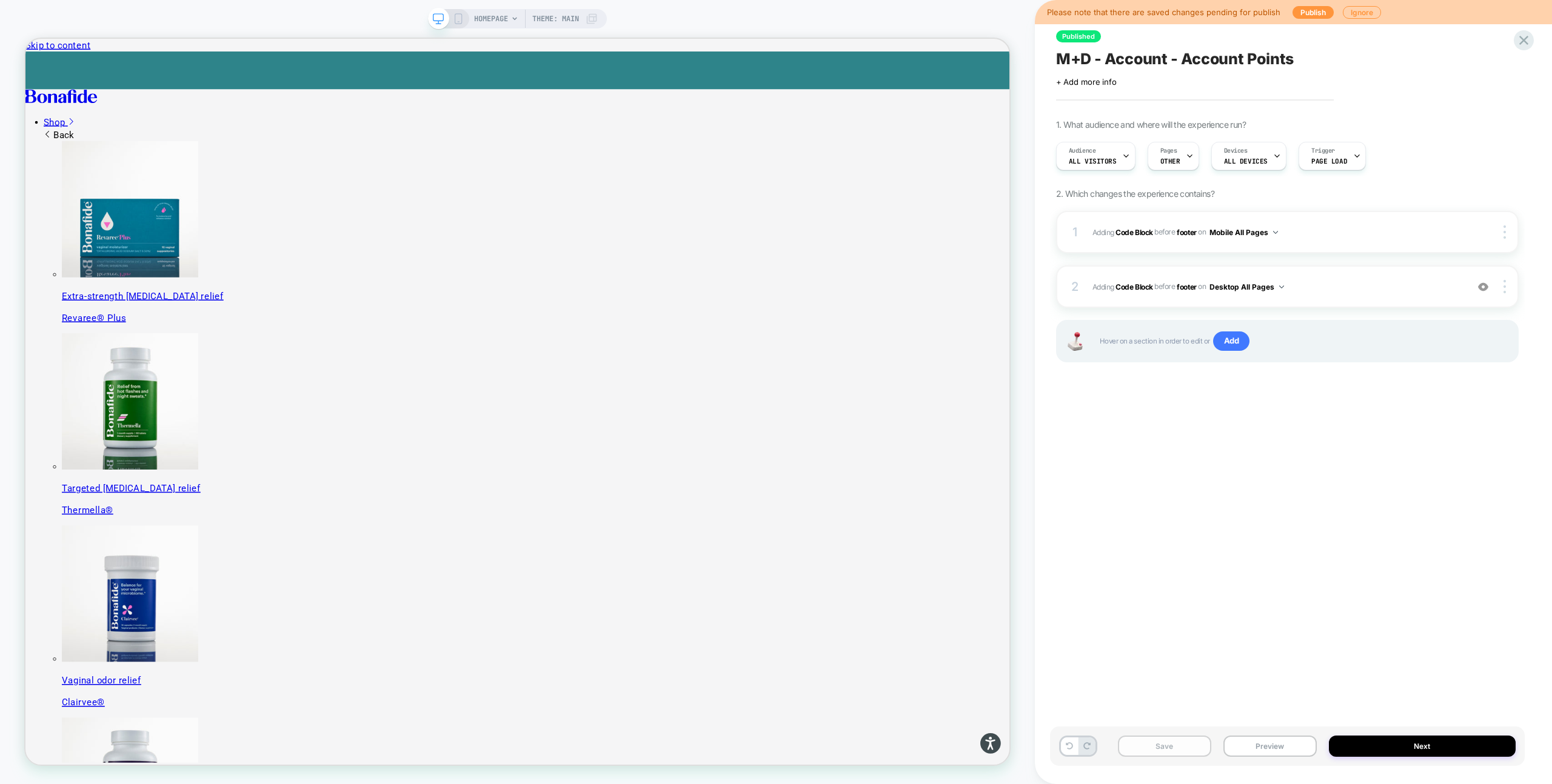
click at [1200, 746] on button "Save" at bounding box center [1165, 746] width 94 height 22
